Goal: Transaction & Acquisition: Register for event/course

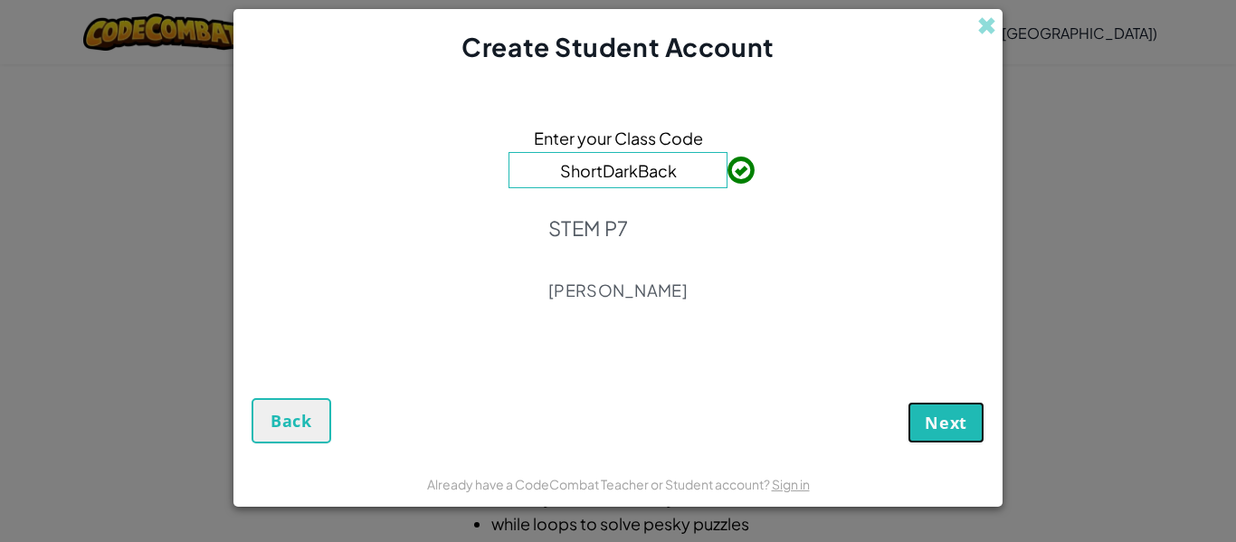
click at [947, 406] on button "Next" at bounding box center [946, 423] width 77 height 42
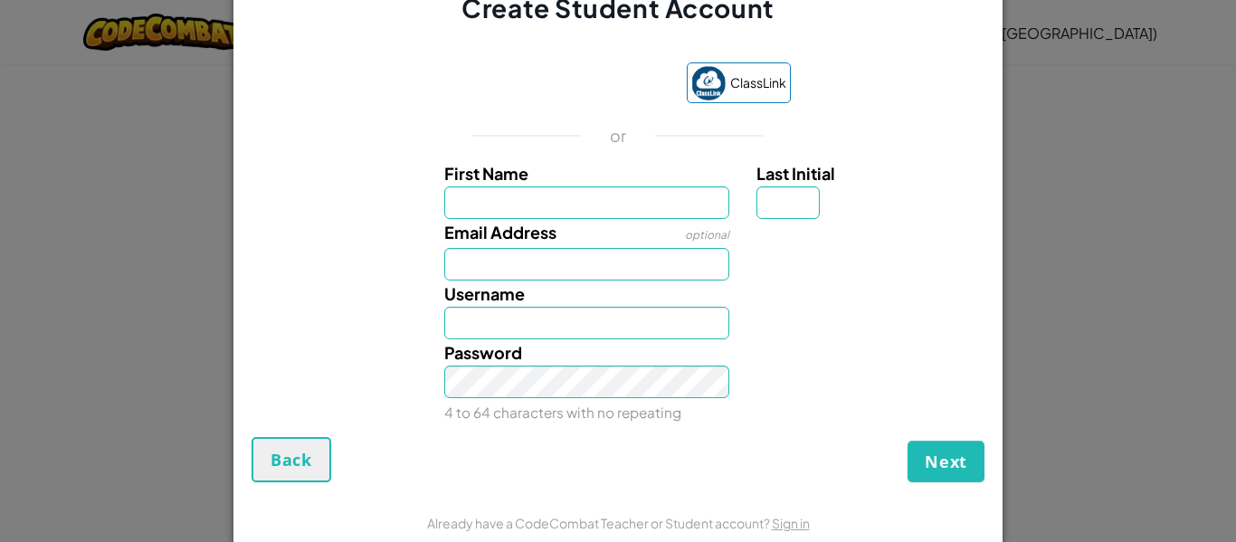
click at [995, 150] on form "ClassLink or First Name Last Initial Email Address optional Username Password 4…" at bounding box center [617, 262] width 769 height 473
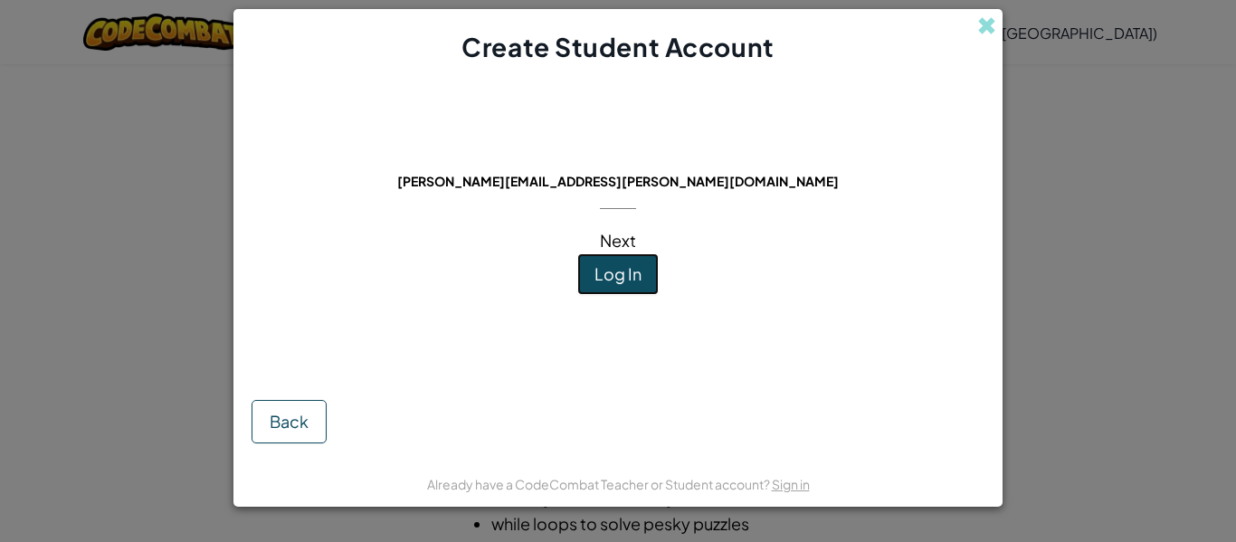
click at [623, 279] on span "Log In" at bounding box center [618, 273] width 47 height 21
